Goal: Task Accomplishment & Management: Manage account settings

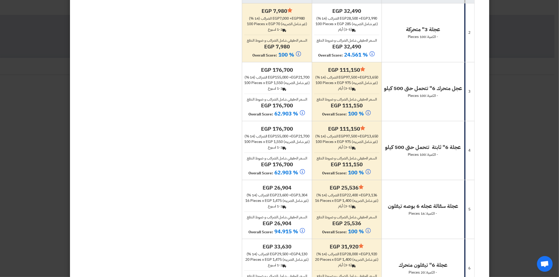
scroll to position [204, 0]
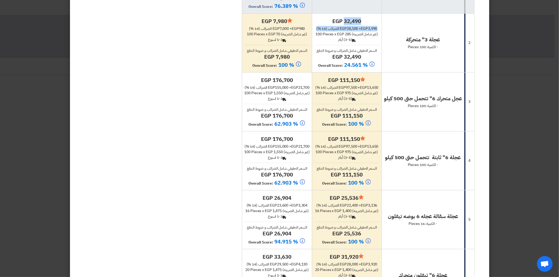
drag, startPoint x: 315, startPoint y: 33, endPoint x: 381, endPoint y: 23, distance: 66.8
click at [379, 23] on div "egp 32,490 egp 28,500 + egp 3,990 الضرائب (14 %) 100 Pieces x egp 285 (غير شامل…" at bounding box center [346, 43] width 65 height 51
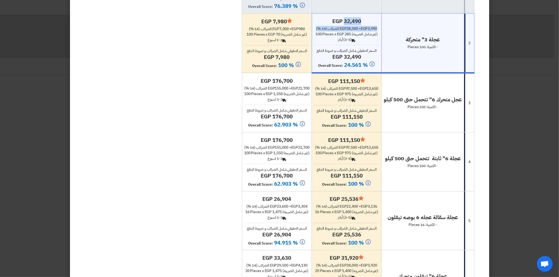
drag, startPoint x: 338, startPoint y: 41, endPoint x: 363, endPoint y: 32, distance: 26.7
click at [363, 32] on div "egp 32,490 egp 28,500 + egp 3,990 الضرائب (14 %) 100 Pieces x egp 285 (غير شامل…" at bounding box center [346, 43] width 65 height 51
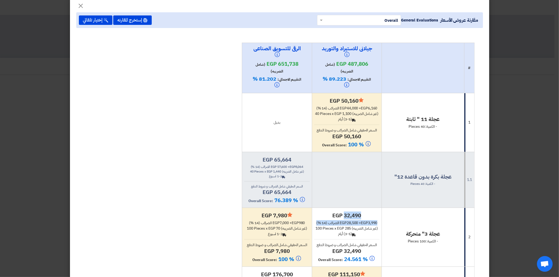
scroll to position [0, 0]
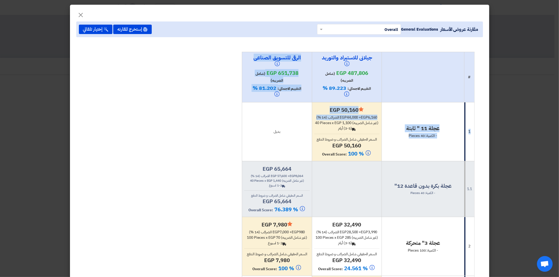
drag, startPoint x: 313, startPoint y: 122, endPoint x: 377, endPoint y: 106, distance: 66.3
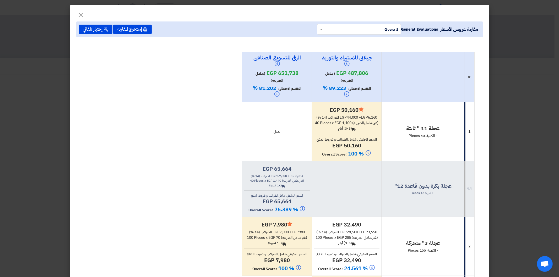
click at [333, 131] on div "Back (3-5) أيام" at bounding box center [346, 129] width 65 height 6
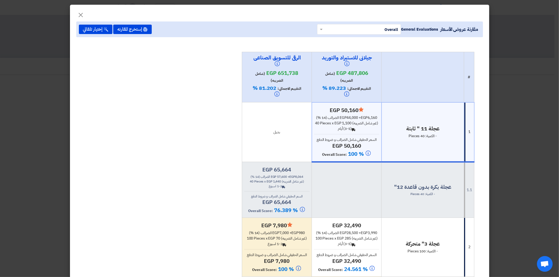
click at [413, 168] on td "عجلة بكرة بدون قاعدة 12" - الكمية: 40 Pieces" at bounding box center [422, 190] width 83 height 56
click at [370, 168] on td at bounding box center [347, 190] width 70 height 56
click at [426, 184] on h4 "عجلة بكرة بدون قاعدة 12"" at bounding box center [423, 187] width 78 height 7
drag, startPoint x: 444, startPoint y: 177, endPoint x: 362, endPoint y: 172, distance: 81.9
click at [443, 177] on td "عجلة بكرة بدون قاعدة 12" - الكمية: 40 Pieces" at bounding box center [422, 190] width 83 height 56
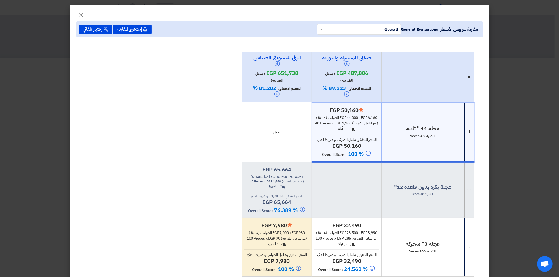
click at [336, 169] on td at bounding box center [347, 190] width 70 height 56
click at [409, 143] on td "عجلة 11 " ثابتة - الكمية: 40 Pieces" at bounding box center [422, 132] width 83 height 60
click at [386, 188] on h4 "عجلة بكرة بدون قاعدة 12"" at bounding box center [423, 187] width 78 height 7
drag, startPoint x: 395, startPoint y: 184, endPoint x: 460, endPoint y: 189, distance: 65.4
click at [460, 189] on h4 "عجلة بكرة بدون قاعدة 12"" at bounding box center [423, 187] width 78 height 7
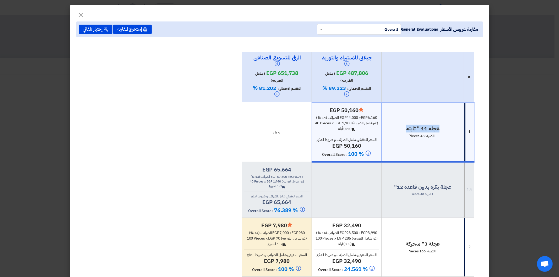
drag, startPoint x: 409, startPoint y: 129, endPoint x: 448, endPoint y: 125, distance: 40.1
click at [448, 125] on h4 "عجلة 11 " ثابتة" at bounding box center [423, 128] width 78 height 7
click at [402, 150] on td "عجلة 11 " ثابتة - الكمية: 40 Pieces" at bounding box center [422, 132] width 83 height 60
drag, startPoint x: 407, startPoint y: 132, endPoint x: 433, endPoint y: 138, distance: 26.3
click at [433, 138] on div "عجلة 11 " ثابتة - الكمية: 40 Pieces" at bounding box center [423, 132] width 78 height 14
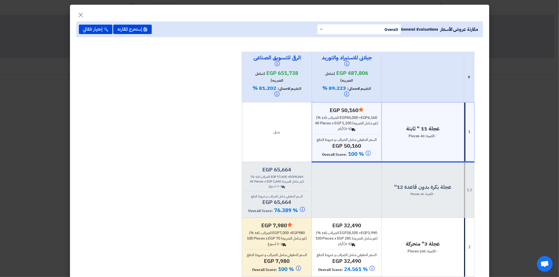
drag, startPoint x: 445, startPoint y: 137, endPoint x: 393, endPoint y: 134, distance: 51.7
click at [393, 134] on div "عجلة 11 " ثابتة - الكمية: 40 Pieces" at bounding box center [423, 132] width 78 height 14
drag, startPoint x: 399, startPoint y: 123, endPoint x: 462, endPoint y: 129, distance: 63.4
click at [462, 129] on td "عجلة 11 " ثابتة - الكمية: 40 Pieces" at bounding box center [422, 132] width 83 height 60
drag, startPoint x: 410, startPoint y: 134, endPoint x: 445, endPoint y: 135, distance: 34.9
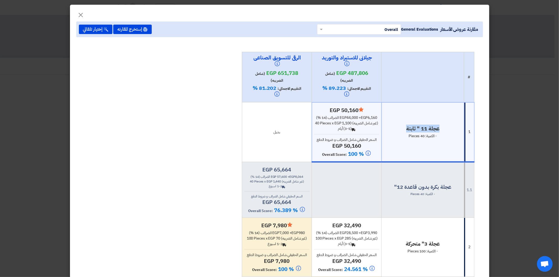
click at [445, 135] on div "عجلة 11 " ثابتة - الكمية: 40 Pieces" at bounding box center [423, 132] width 78 height 14
drag, startPoint x: 405, startPoint y: 124, endPoint x: 453, endPoint y: 132, distance: 48.8
click at [453, 132] on td "عجلة 11 " ثابتة - الكمية: 40 Pieces" at bounding box center [422, 132] width 83 height 60
drag, startPoint x: 407, startPoint y: 136, endPoint x: 446, endPoint y: 135, distance: 38.5
click at [446, 135] on div "عجلة 11 " ثابتة - الكمية: 40 Pieces" at bounding box center [423, 132] width 78 height 14
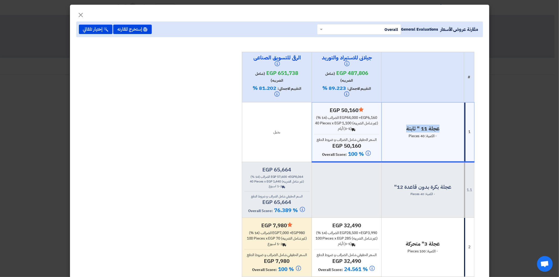
drag, startPoint x: 402, startPoint y: 127, endPoint x: 451, endPoint y: 138, distance: 51.1
click at [456, 132] on div "عجلة 11 " ثابتة - الكمية: 40 Pieces" at bounding box center [423, 132] width 78 height 14
drag, startPoint x: 406, startPoint y: 134, endPoint x: 453, endPoint y: 137, distance: 46.5
click at [453, 137] on div "عجلة 11 " ثابتة - الكمية: 40 Pieces" at bounding box center [423, 132] width 78 height 14
drag, startPoint x: 404, startPoint y: 130, endPoint x: 452, endPoint y: 136, distance: 49.2
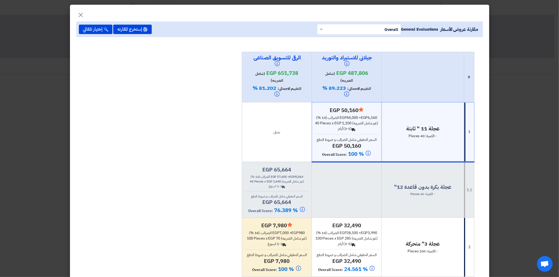
click at [457, 134] on div "عجلة 11 " ثابتة - الكمية: 40 Pieces" at bounding box center [423, 132] width 78 height 14
drag, startPoint x: 411, startPoint y: 138, endPoint x: 454, endPoint y: 139, distance: 43.5
click at [455, 139] on td "عجلة 11 " ثابتة - الكمية: 40 Pieces" at bounding box center [422, 132] width 83 height 60
drag, startPoint x: 407, startPoint y: 127, endPoint x: 470, endPoint y: 127, distance: 63.4
click at [470, 127] on tr "1 عجلة 11 " ثابتة - الكمية: 40 Pieces Minimize/Maximize Category egp 50,160 egp…" at bounding box center [358, 132] width 232 height 60
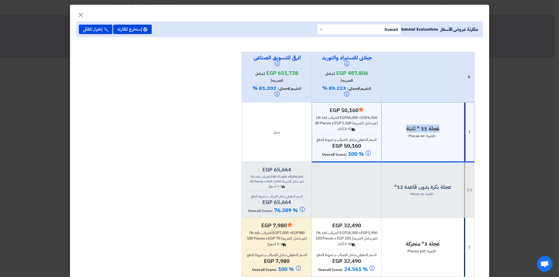
drag, startPoint x: 403, startPoint y: 135, endPoint x: 446, endPoint y: 136, distance: 43.0
click at [446, 136] on div "عجلة 11 " ثابتة - الكمية: 40 Pieces" at bounding box center [423, 132] width 78 height 14
drag, startPoint x: 414, startPoint y: 128, endPoint x: 444, endPoint y: 138, distance: 32.0
click at [460, 129] on h4 "عجلة 11 " ثابتة" at bounding box center [423, 128] width 78 height 7
drag, startPoint x: 408, startPoint y: 134, endPoint x: 448, endPoint y: 135, distance: 39.8
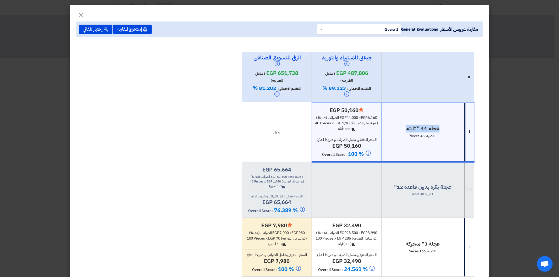
click at [448, 135] on div "عجلة 11 " ثابتة - الكمية: 40 Pieces" at bounding box center [423, 132] width 78 height 14
click at [415, 134] on span "- الكمية: 40 Pieces" at bounding box center [422, 136] width 28 height 6
drag, startPoint x: 408, startPoint y: 130, endPoint x: 481, endPoint y: 129, distance: 73.1
drag, startPoint x: 411, startPoint y: 135, endPoint x: 452, endPoint y: 140, distance: 41.9
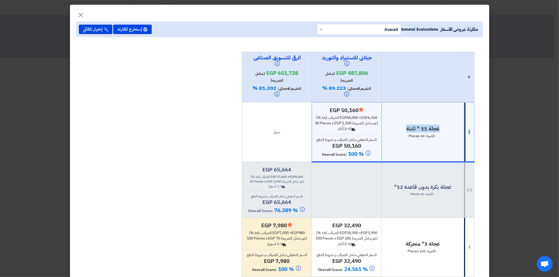
click at [452, 140] on td "عجلة 11 " ثابتة - الكمية: 40 Pieces" at bounding box center [422, 132] width 83 height 60
drag, startPoint x: 406, startPoint y: 127, endPoint x: 470, endPoint y: 128, distance: 63.4
click at [473, 126] on tr "1 عجلة 11 " ثابتة - الكمية: 40 Pieces Minimize/Maximize Category egp 50,160 egp…" at bounding box center [358, 132] width 232 height 60
drag, startPoint x: 410, startPoint y: 134, endPoint x: 457, endPoint y: 135, distance: 47.4
click at [457, 135] on div "عجلة 11 " ثابتة - الكمية: 40 Pieces" at bounding box center [423, 132] width 78 height 14
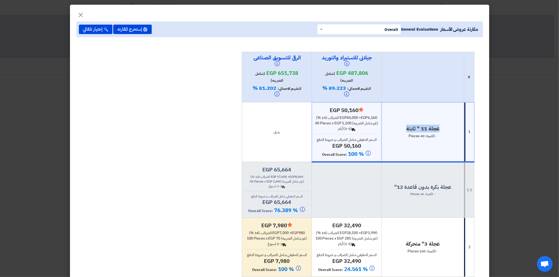
drag, startPoint x: 405, startPoint y: 132, endPoint x: 444, endPoint y: 128, distance: 38.6
click at [444, 128] on h4 "عجلة 11 " ثابتة" at bounding box center [423, 128] width 78 height 7
drag, startPoint x: 409, startPoint y: 134, endPoint x: 439, endPoint y: 136, distance: 30.2
click at [451, 136] on div "عجلة 11 " ثابتة - الكمية: 40 Pieces" at bounding box center [423, 132] width 78 height 14
click at [407, 134] on div "عجلة 11 " ثابتة - الكمية: 40 Pieces" at bounding box center [423, 132] width 78 height 14
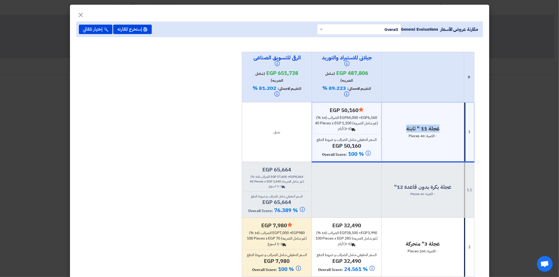
drag, startPoint x: 405, startPoint y: 127, endPoint x: 459, endPoint y: 129, distance: 53.7
click at [459, 129] on h4 "عجلة 11 " ثابتة" at bounding box center [423, 128] width 78 height 7
drag, startPoint x: 403, startPoint y: 137, endPoint x: 438, endPoint y: 137, distance: 35.4
click at [447, 137] on div "عجلة 11 " ثابتة - الكمية: 40 Pieces" at bounding box center [423, 132] width 78 height 14
drag, startPoint x: 406, startPoint y: 129, endPoint x: 448, endPoint y: 130, distance: 42.4
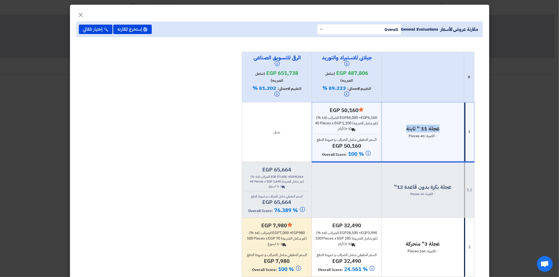
click at [448, 130] on h4 "عجلة 11 " ثابتة" at bounding box center [423, 128] width 78 height 7
drag, startPoint x: 407, startPoint y: 136, endPoint x: 430, endPoint y: 137, distance: 23.3
click at [462, 136] on div "عجلة 11 " ثابتة - الكمية: 40 Pieces" at bounding box center [423, 132] width 78 height 14
drag, startPoint x: 399, startPoint y: 128, endPoint x: 474, endPoint y: 123, distance: 74.8
click at [474, 123] on tr "1 عجلة 11 " ثابتة - الكمية: 40 Pieces Minimize/Maximize Category egp 50,160 egp…" at bounding box center [358, 132] width 232 height 60
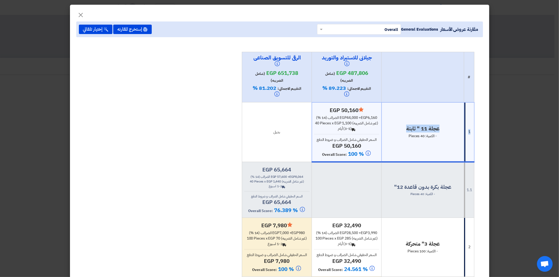
drag, startPoint x: 407, startPoint y: 137, endPoint x: 445, endPoint y: 134, distance: 38.6
click at [445, 134] on div "عجلة 11 " ثابتة - الكمية: 40 Pieces" at bounding box center [423, 132] width 78 height 14
click at [401, 139] on td "عجلة 11 " ثابتة - الكمية: 40 Pieces" at bounding box center [422, 132] width 83 height 60
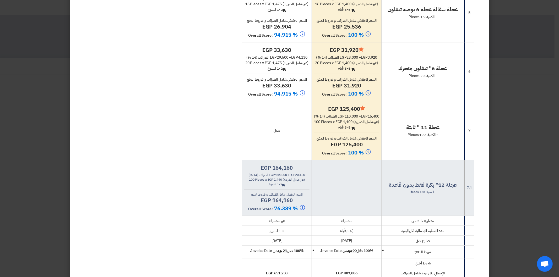
scroll to position [407, 0]
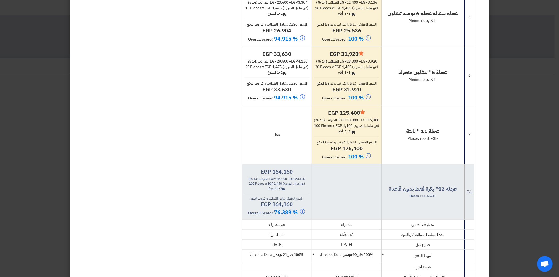
drag, startPoint x: 409, startPoint y: 138, endPoint x: 474, endPoint y: 145, distance: 65.1
click at [474, 145] on tr "7 عجلة 11 " ثابتة - الكمية: 100 Pieces Minimize/Maximize Category egp 125,400 e…" at bounding box center [358, 134] width 232 height 59
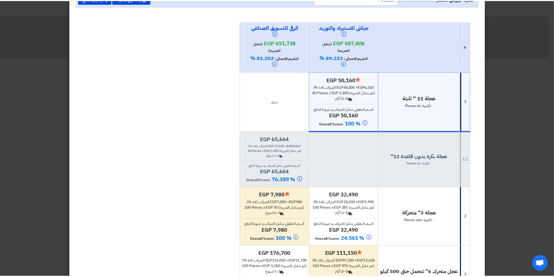
scroll to position [0, 0]
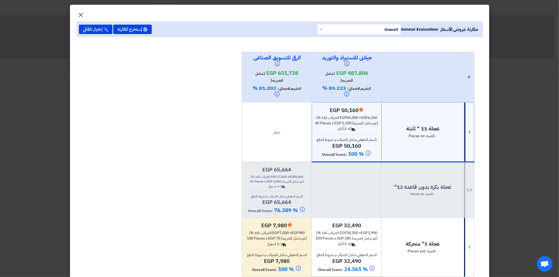
click at [83, 16] on span "×" at bounding box center [81, 15] width 6 height 16
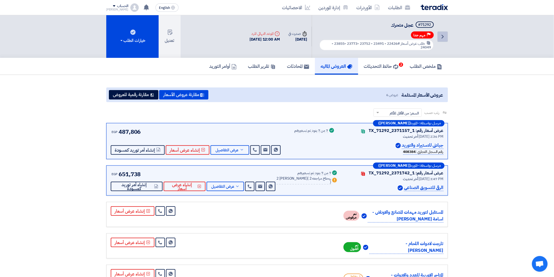
click at [443, 34] on icon "Back" at bounding box center [443, 37] width 6 height 6
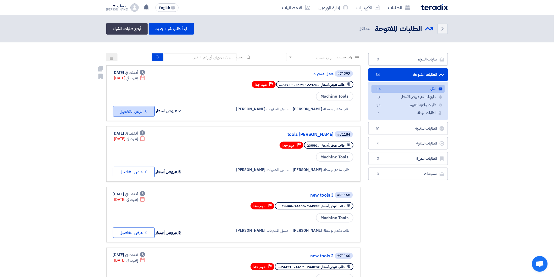
click at [129, 114] on button "Check details عرض التفاصيل" at bounding box center [134, 111] width 42 height 10
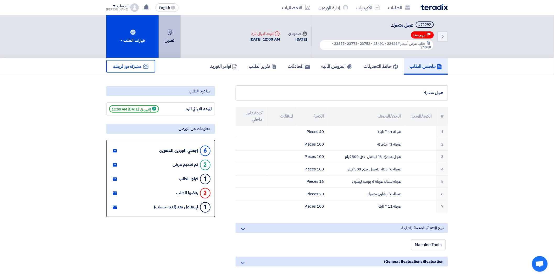
click at [171, 36] on button "تعديل" at bounding box center [170, 36] width 22 height 43
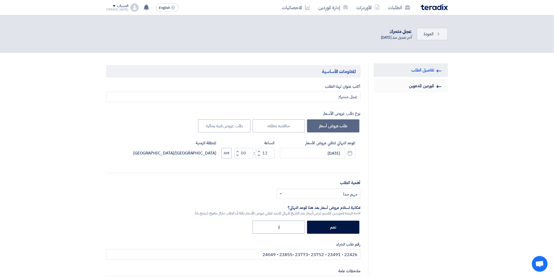
click at [428, 86] on link "Invited Suppliers الموردين المدعوين" at bounding box center [411, 86] width 74 height 14
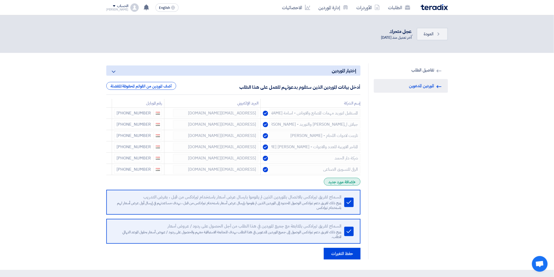
click at [340, 180] on div "+ إضافة مورد جديد" at bounding box center [342, 182] width 36 height 8
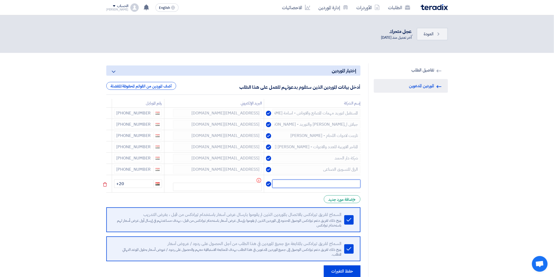
click at [329, 186] on input "text" at bounding box center [316, 184] width 88 height 8
type input "الهدي"
click at [145, 183] on input "+20" at bounding box center [133, 184] width 39 height 8
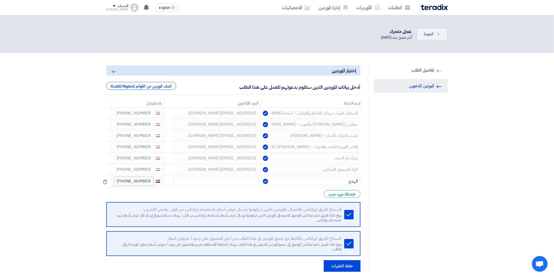
click at [127, 181] on input "[PHONE_NUMBER]" at bounding box center [133, 181] width 39 height 8
type input "[PHONE_NUMBER]"
click at [192, 184] on input "text" at bounding box center [216, 181] width 86 height 8
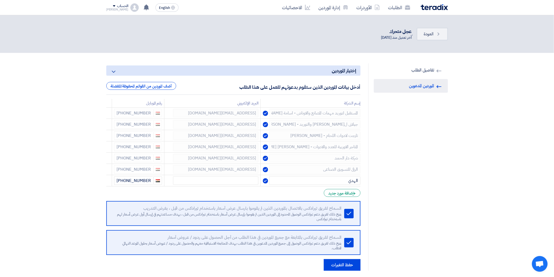
click at [460, 149] on section "RFQ Information تفاصيل الطلب Invited Suppliers الموردين المدعوين إختيار الموردي…" at bounding box center [277, 167] width 554 height 228
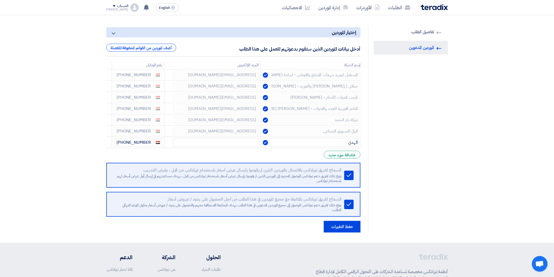
scroll to position [35, 0]
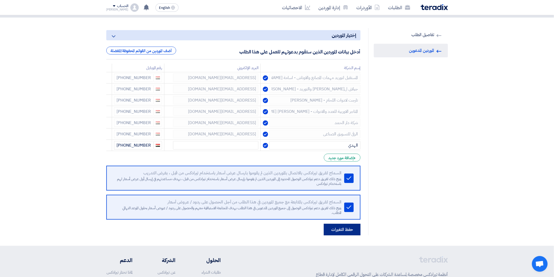
click at [354, 226] on button "حفظ التغيرات" at bounding box center [342, 230] width 37 height 12
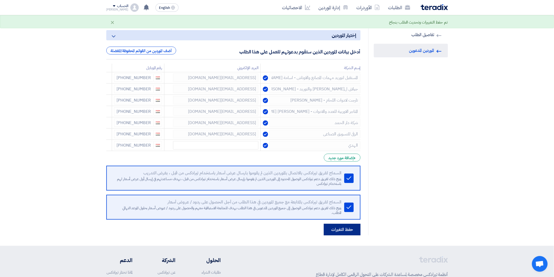
scroll to position [0, 0]
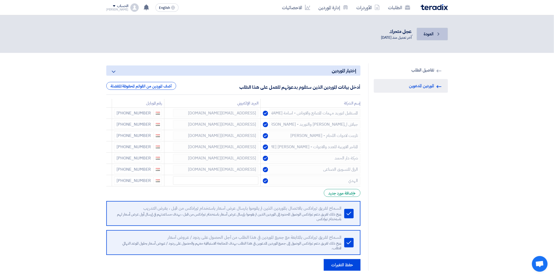
click at [430, 36] on span "العودة" at bounding box center [429, 34] width 10 height 6
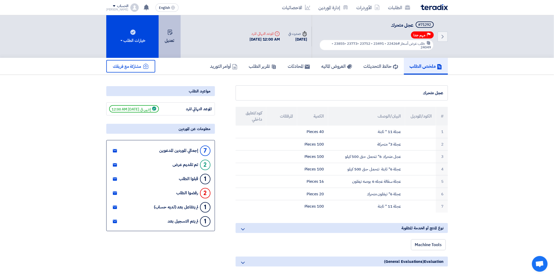
click at [169, 37] on button "تعديل" at bounding box center [170, 36] width 22 height 43
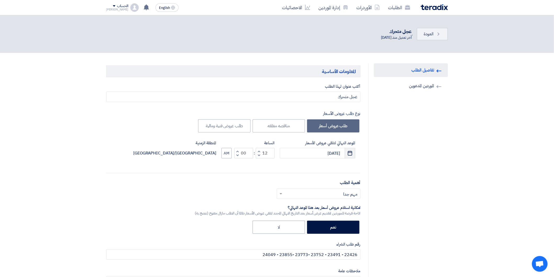
click at [348, 155] on use "button" at bounding box center [350, 153] width 4 height 5
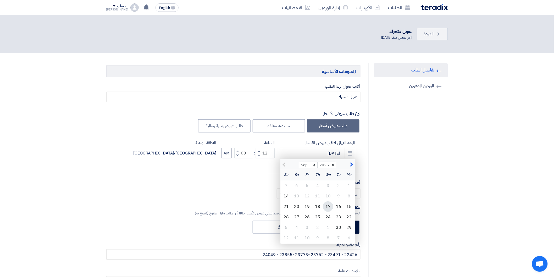
click at [328, 207] on div "17" at bounding box center [328, 206] width 10 height 10
type input "[DATE]"
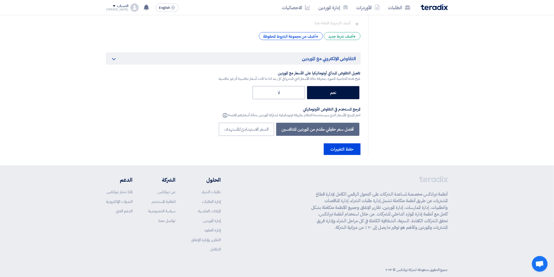
scroll to position [1010, 0]
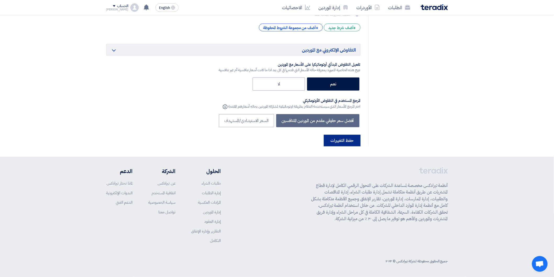
click at [350, 142] on button "حفظ التغييرات" at bounding box center [342, 141] width 37 height 12
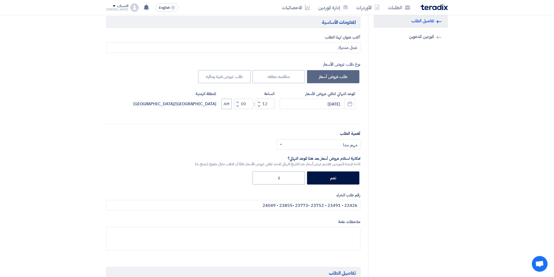
scroll to position [0, 0]
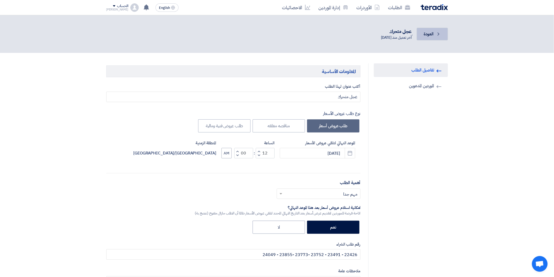
click at [439, 33] on use at bounding box center [439, 33] width 2 height 3
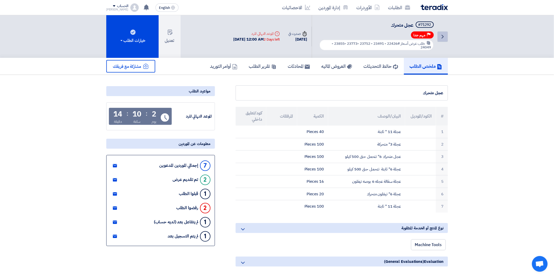
click at [443, 34] on icon "Back" at bounding box center [443, 37] width 6 height 6
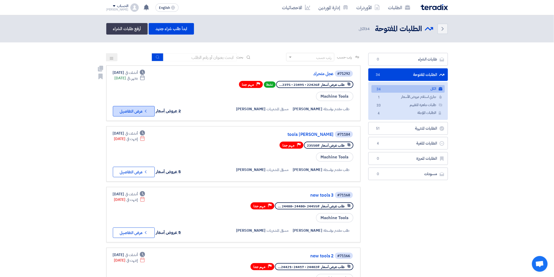
click at [141, 109] on button "Check details عرض التفاصيل" at bounding box center [134, 111] width 42 height 10
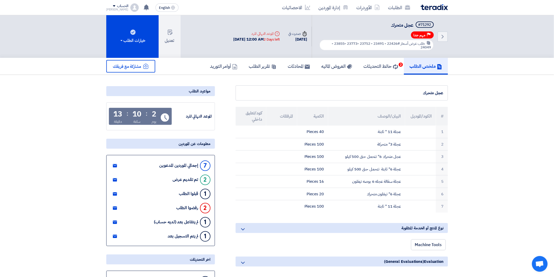
drag, startPoint x: 465, startPoint y: 69, endPoint x: 462, endPoint y: 79, distance: 10.8
drag, startPoint x: 462, startPoint y: 79, endPoint x: 509, endPoint y: 54, distance: 53.3
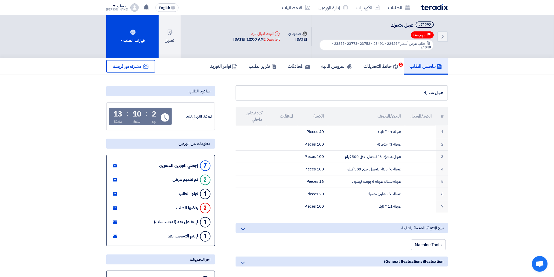
click at [509, 54] on div "Back #71292 عجل متحرك Priority مهم جدا طلب عرض أسعار #22426 - 23491 - 23752 -23…" at bounding box center [277, 36] width 554 height 43
click at [440, 32] on link "Back" at bounding box center [443, 36] width 10 height 10
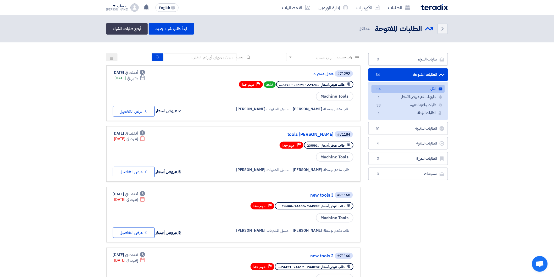
click at [144, 167] on button "Check details عرض التفاصيل" at bounding box center [134, 172] width 42 height 10
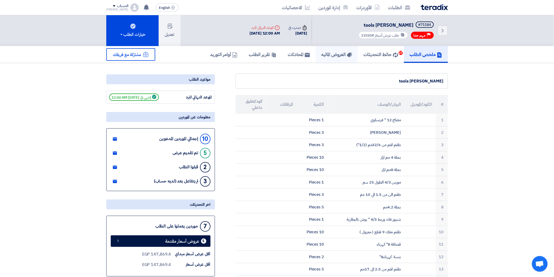
click at [327, 57] on link "العروض الماليه" at bounding box center [337, 54] width 42 height 17
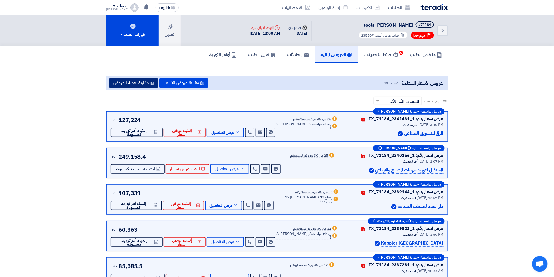
click at [134, 82] on button "مقارنة رقمية للعروض" at bounding box center [134, 82] width 50 height 9
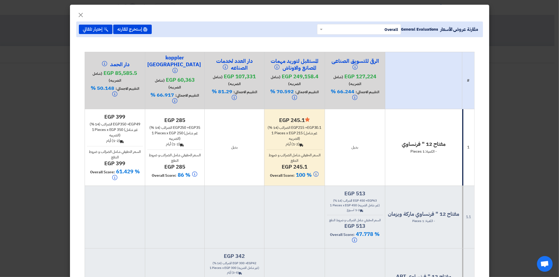
drag, startPoint x: 433, startPoint y: 107, endPoint x: 520, endPoint y: 1, distance: 137.1
click at [433, 109] on td "مفتاح 12 " فرنساوي - الكمية: 1 Pieces" at bounding box center [423, 147] width 77 height 77
